Goal: Obtain resource: Obtain resource

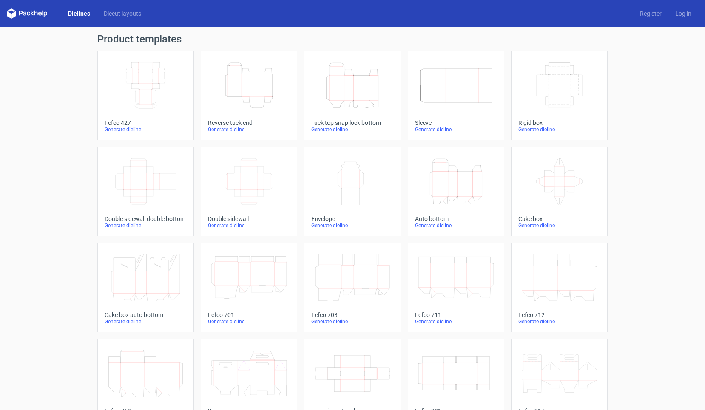
click at [251, 100] on icon "Height Depth Width" at bounding box center [248, 86] width 75 height 48
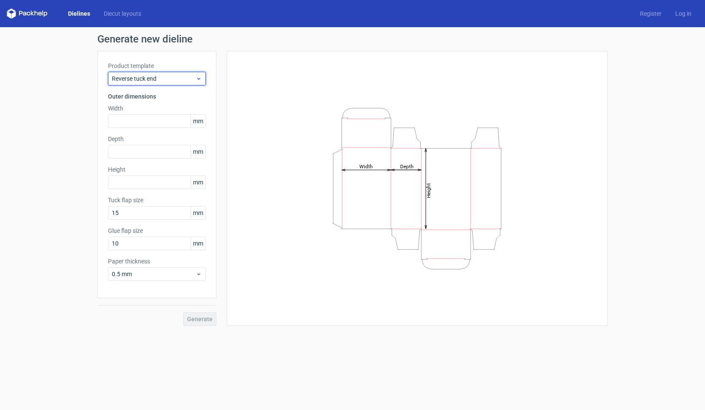
click at [200, 78] on use at bounding box center [198, 79] width 3 height 2
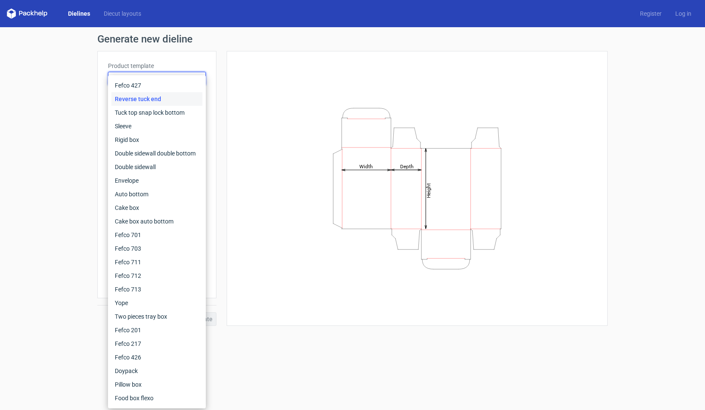
click at [255, 146] on div "Height Depth Width" at bounding box center [417, 189] width 360 height 254
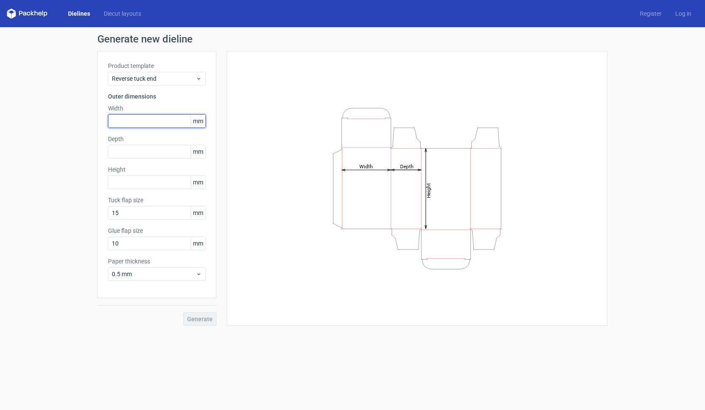
click at [166, 127] on input "text" at bounding box center [157, 121] width 98 height 14
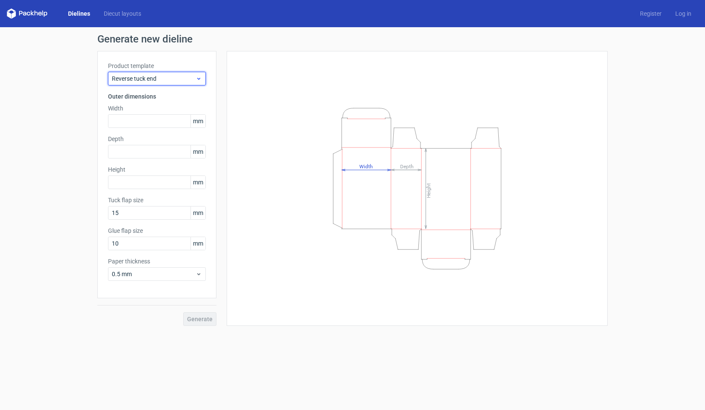
click at [188, 75] on span "Reverse tuck end" at bounding box center [154, 78] width 84 height 9
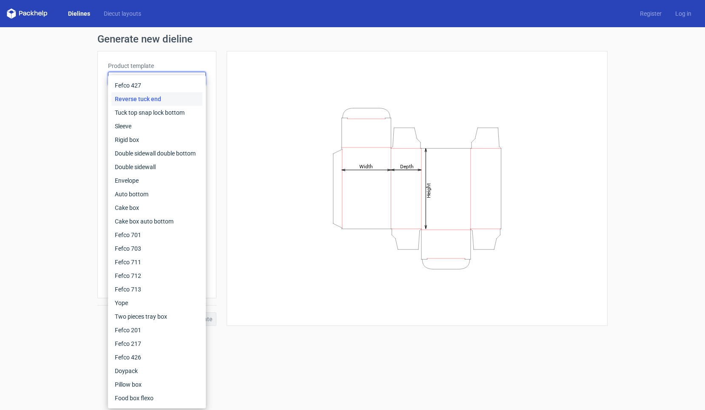
click at [250, 208] on div "Height Depth Width" at bounding box center [417, 189] width 360 height 254
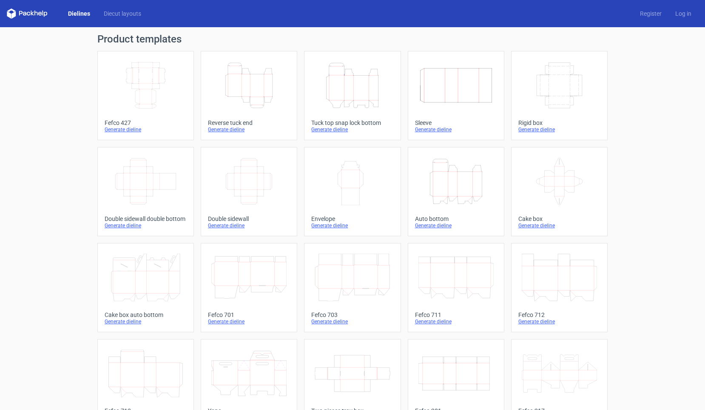
click at [249, 89] on icon "Height Depth Width" at bounding box center [248, 86] width 75 height 48
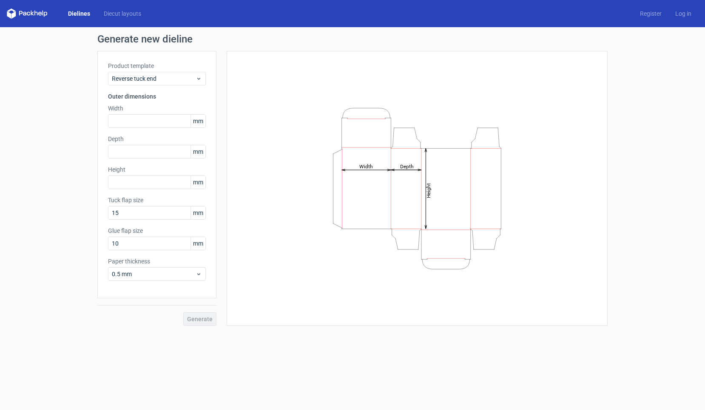
click at [664, 72] on div "Generate new dieline Product template Reverse tuck end Outer dimensions Width m…" at bounding box center [352, 180] width 705 height 306
